Goal: Book appointment/travel/reservation

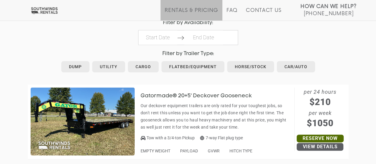
scroll to position [303, 0]
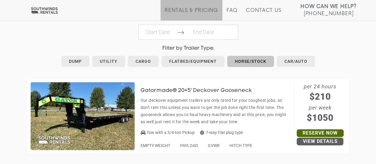
click at [255, 62] on link "Horse/Stock" at bounding box center [250, 61] width 47 height 11
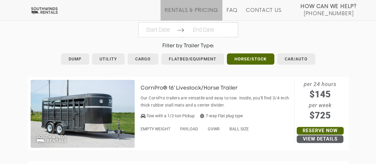
scroll to position [306, 0]
